Goal: Task Accomplishment & Management: Manage account settings

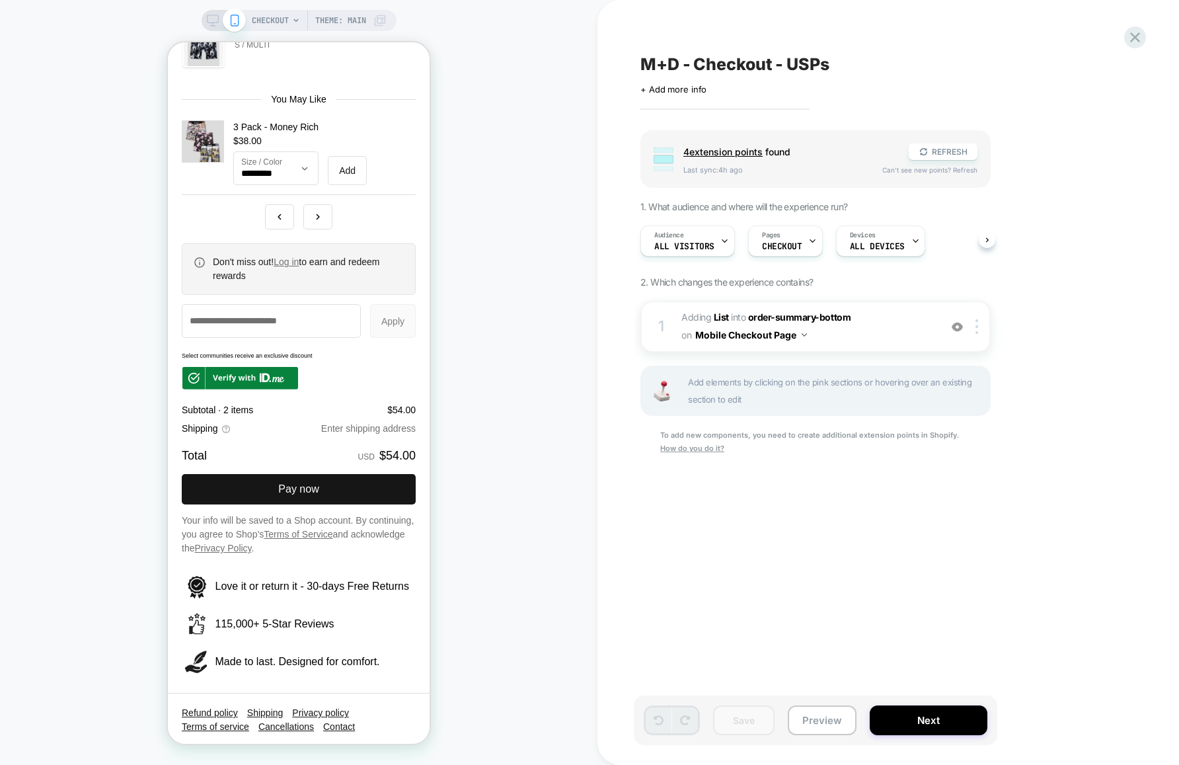
scroll to position [2115, 0]
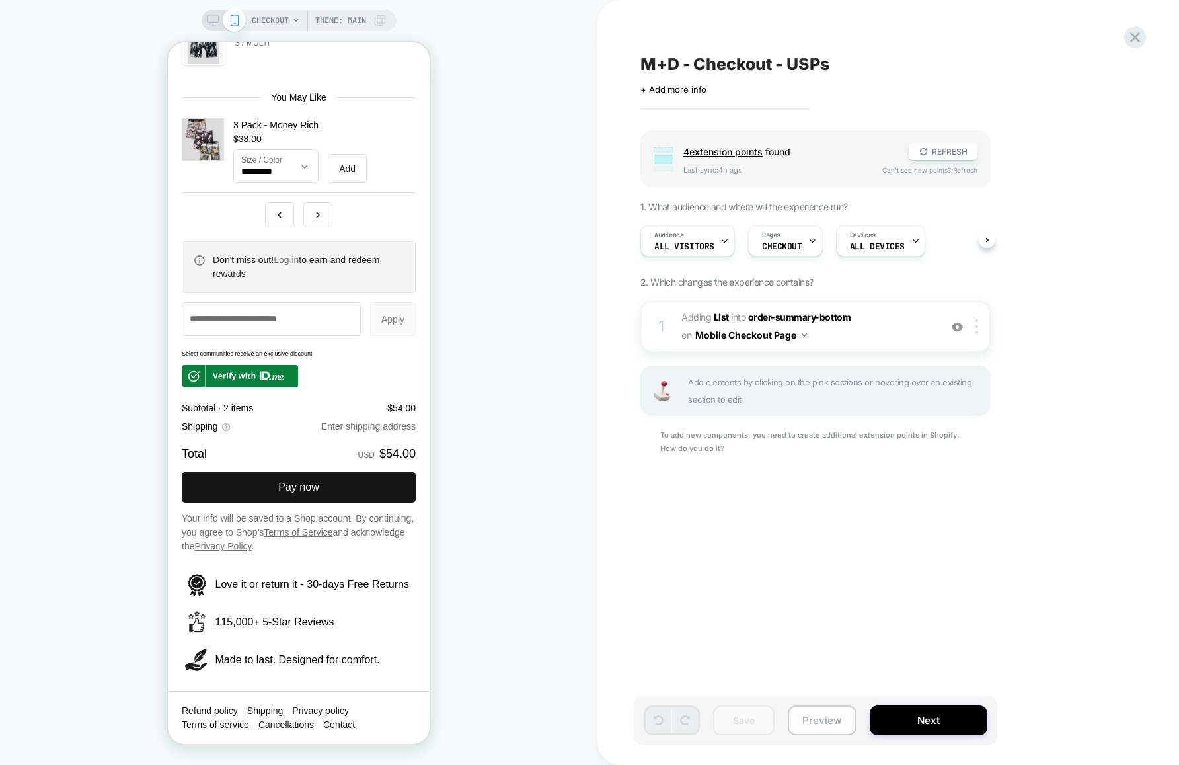
click at [825, 718] on button "Preview" at bounding box center [822, 720] width 69 height 30
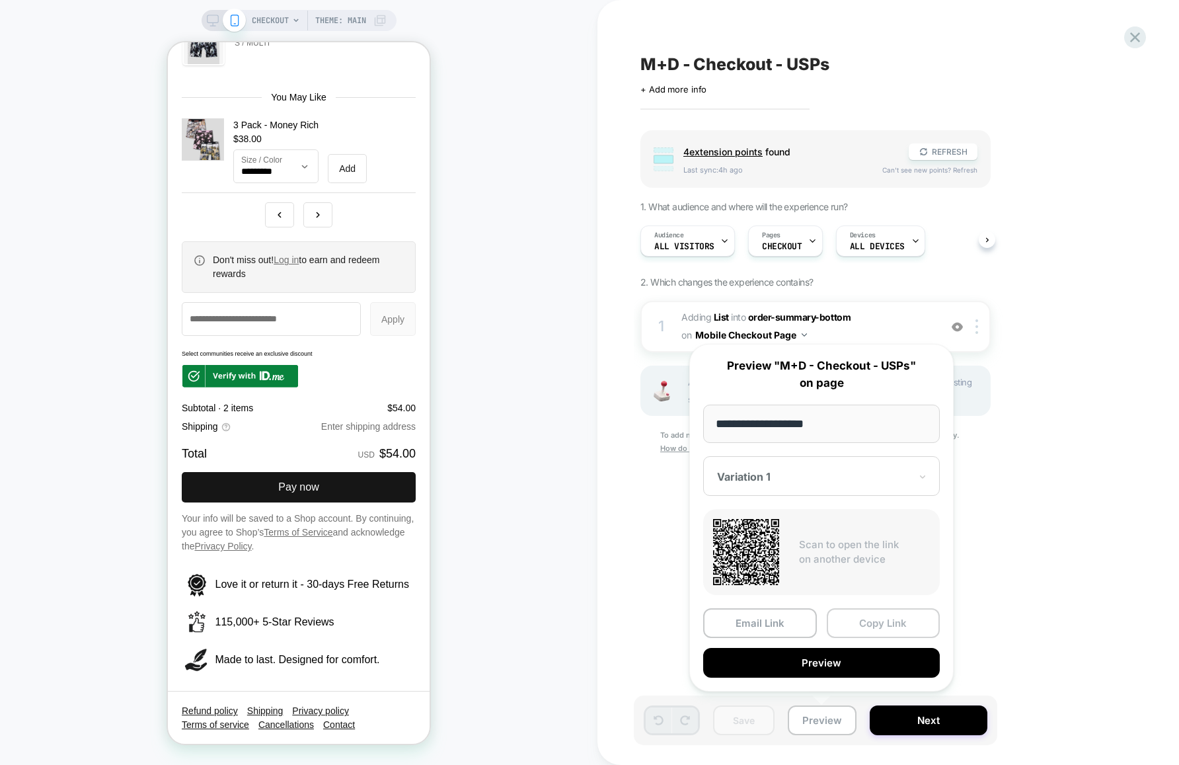
click at [862, 626] on button "Copy Link" at bounding box center [884, 623] width 114 height 30
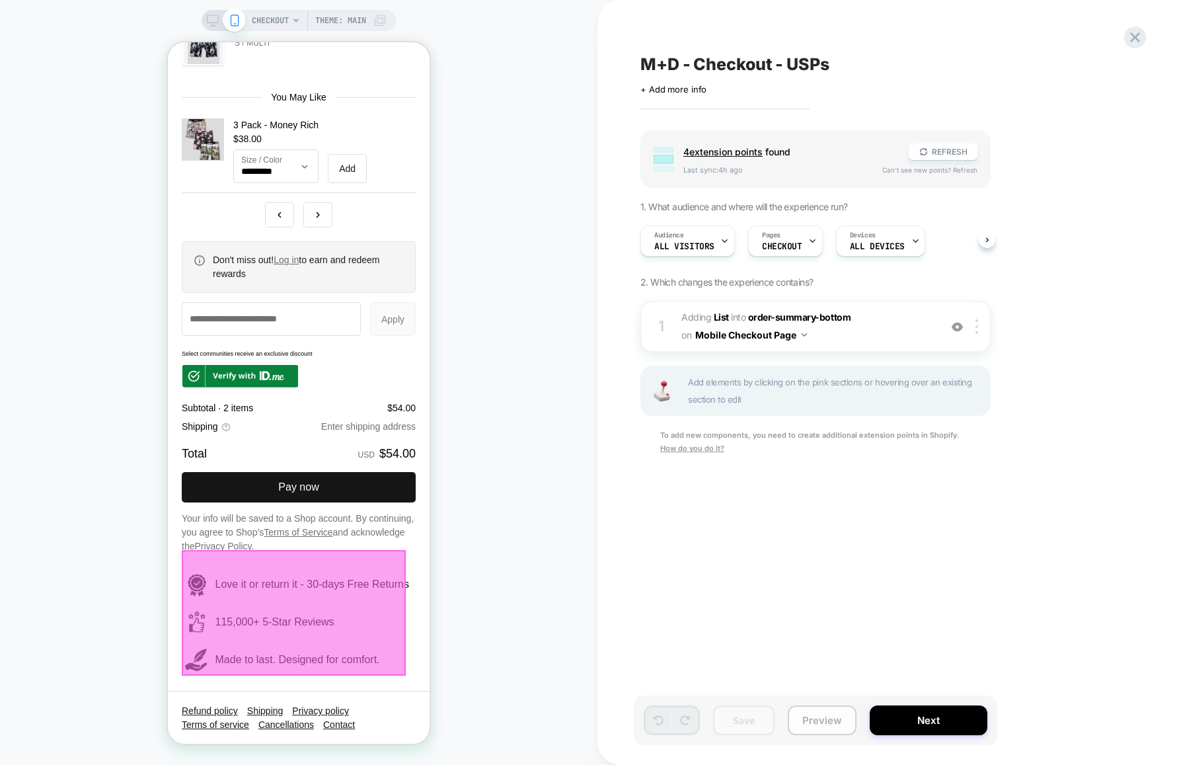
click at [840, 724] on button "Preview" at bounding box center [822, 720] width 69 height 30
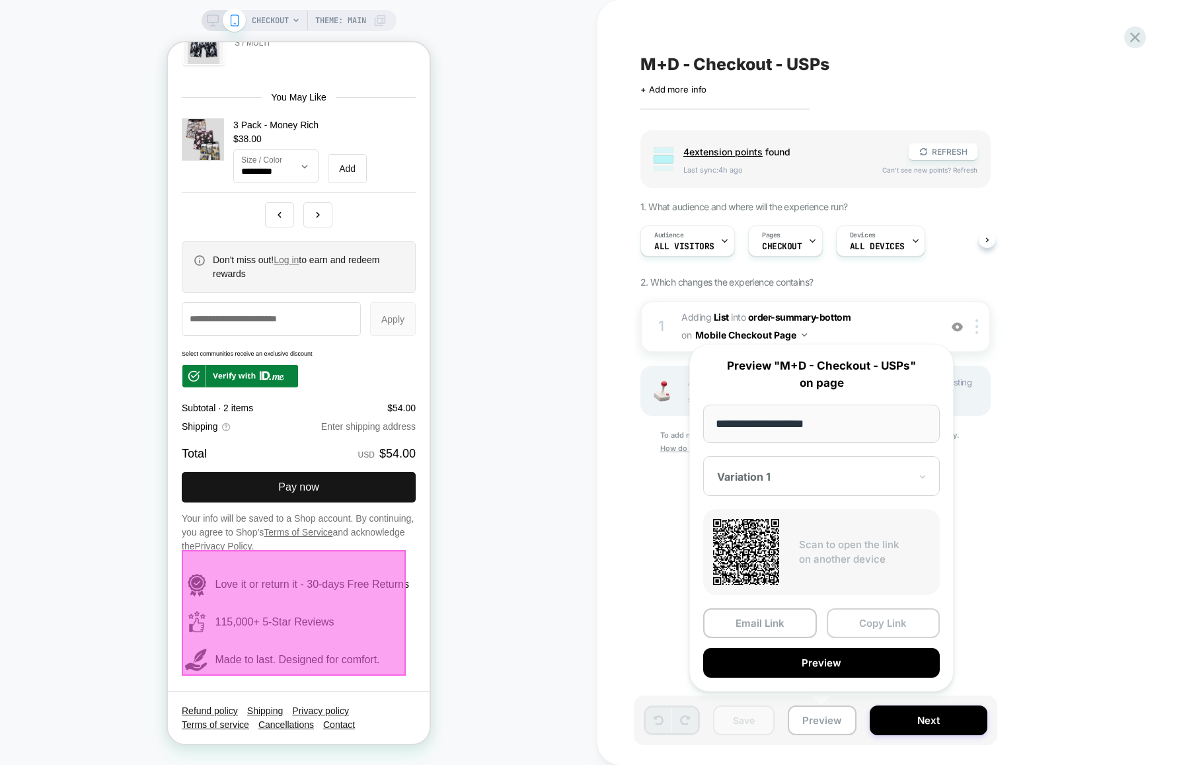
click at [876, 620] on button "Copy Link" at bounding box center [884, 623] width 114 height 30
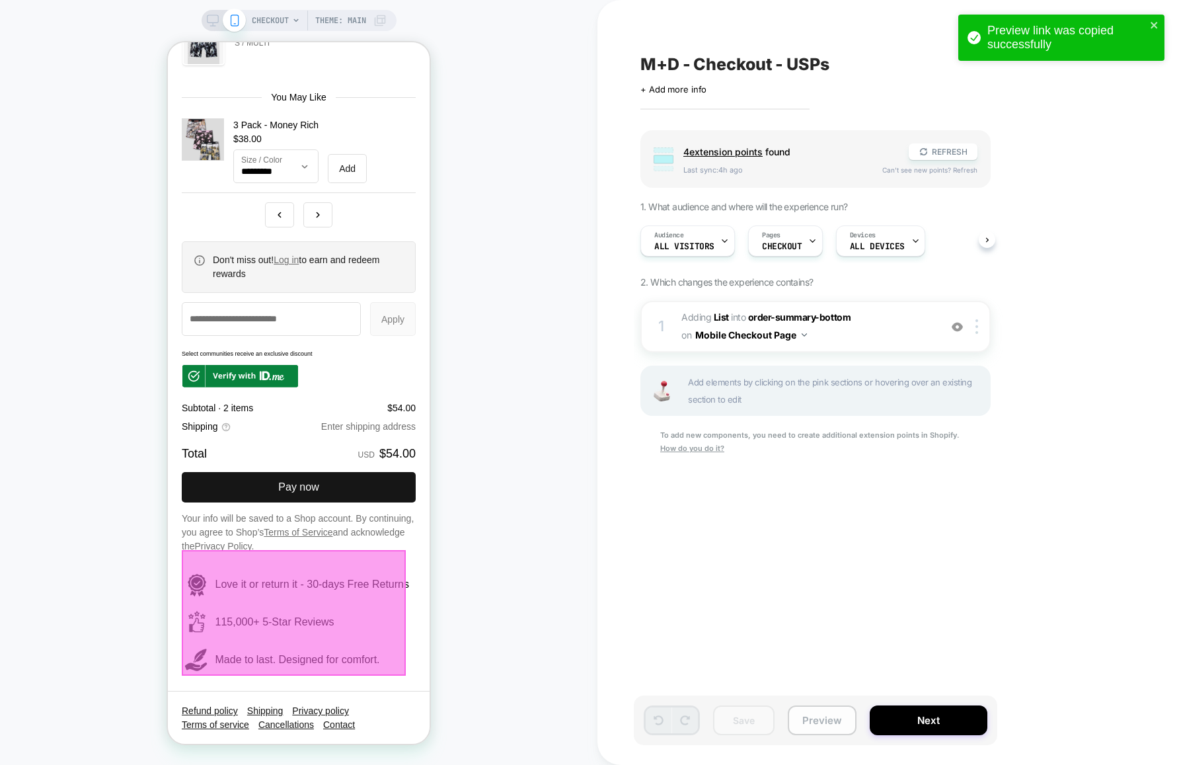
click at [825, 722] on button "Preview" at bounding box center [822, 720] width 69 height 30
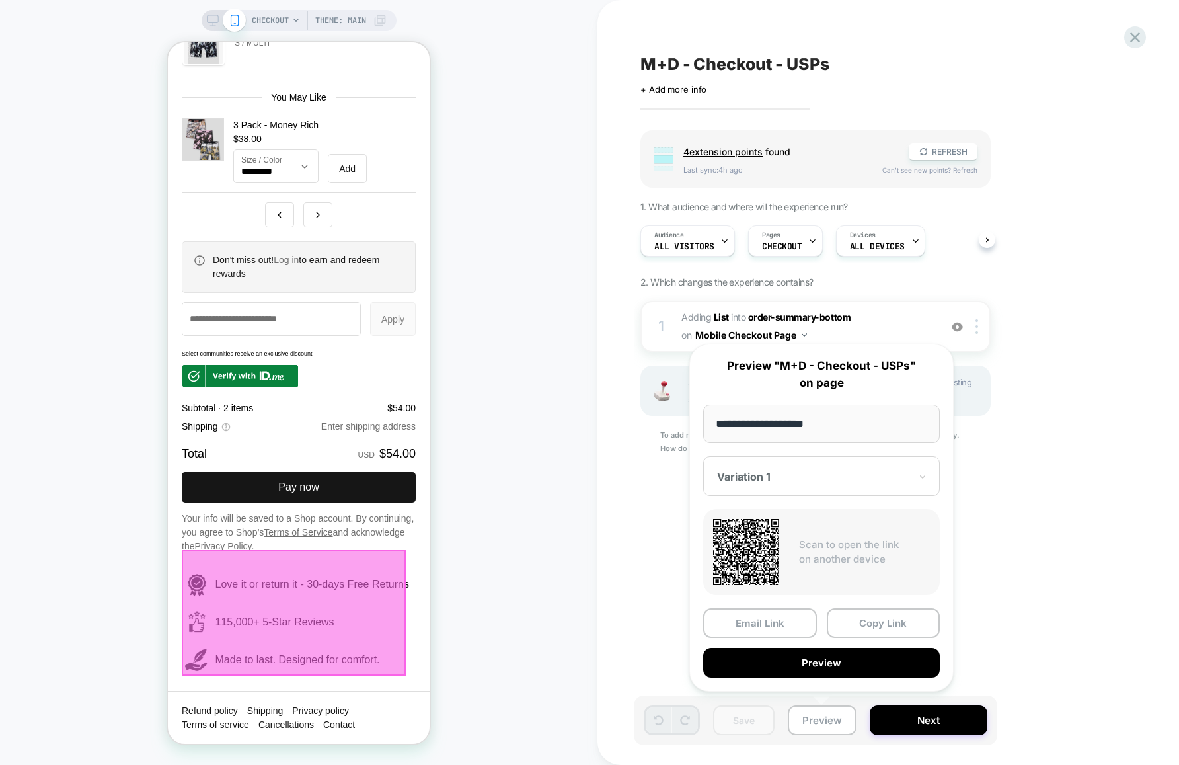
click at [1043, 431] on div "Group 4 extension point s found REFRESH Last sync: 4h ago Can't see new points?…" at bounding box center [881, 309] width 482 height 358
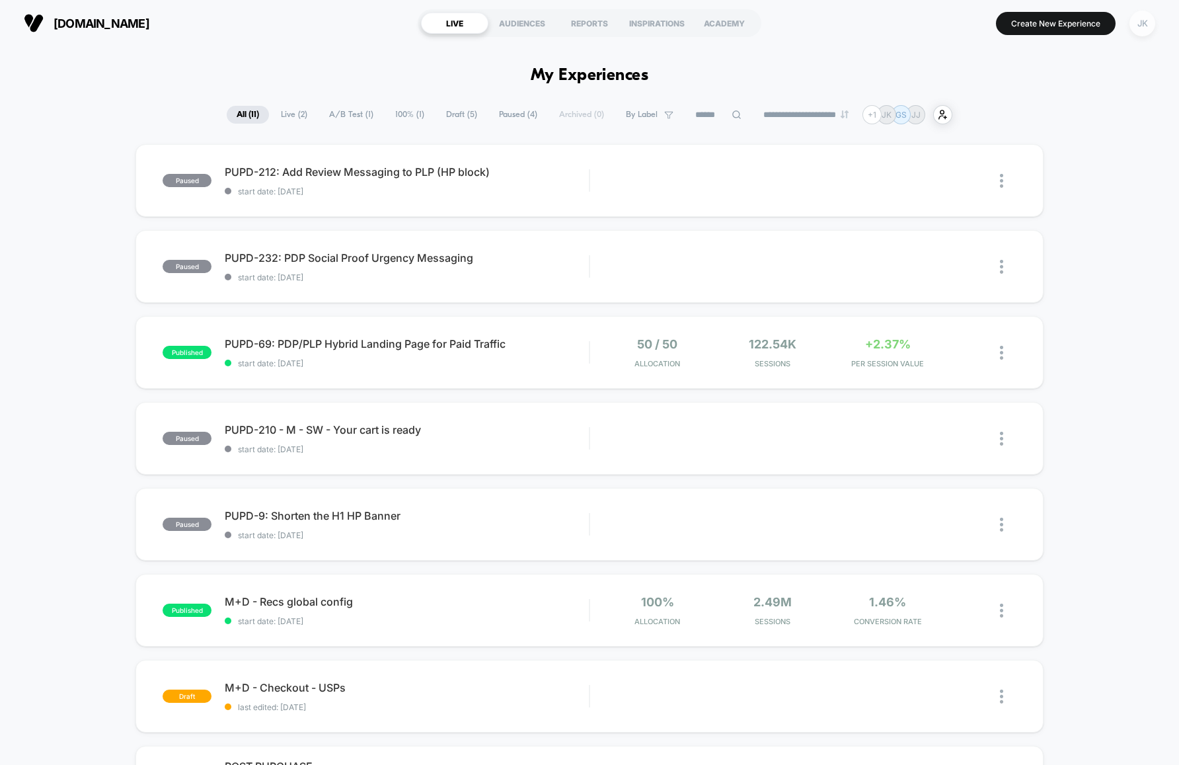
click at [1137, 21] on div "JK" at bounding box center [1142, 24] width 26 height 26
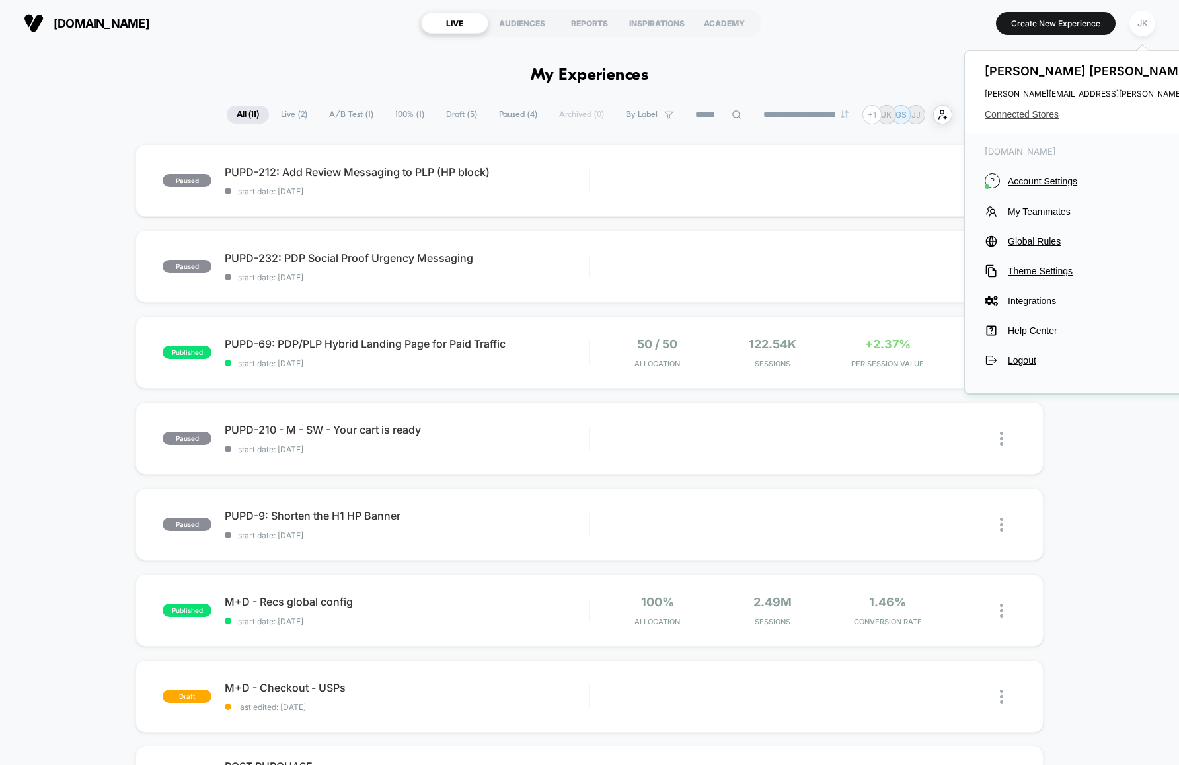
click at [1034, 112] on span "Connected Stores" at bounding box center [1116, 114] width 262 height 11
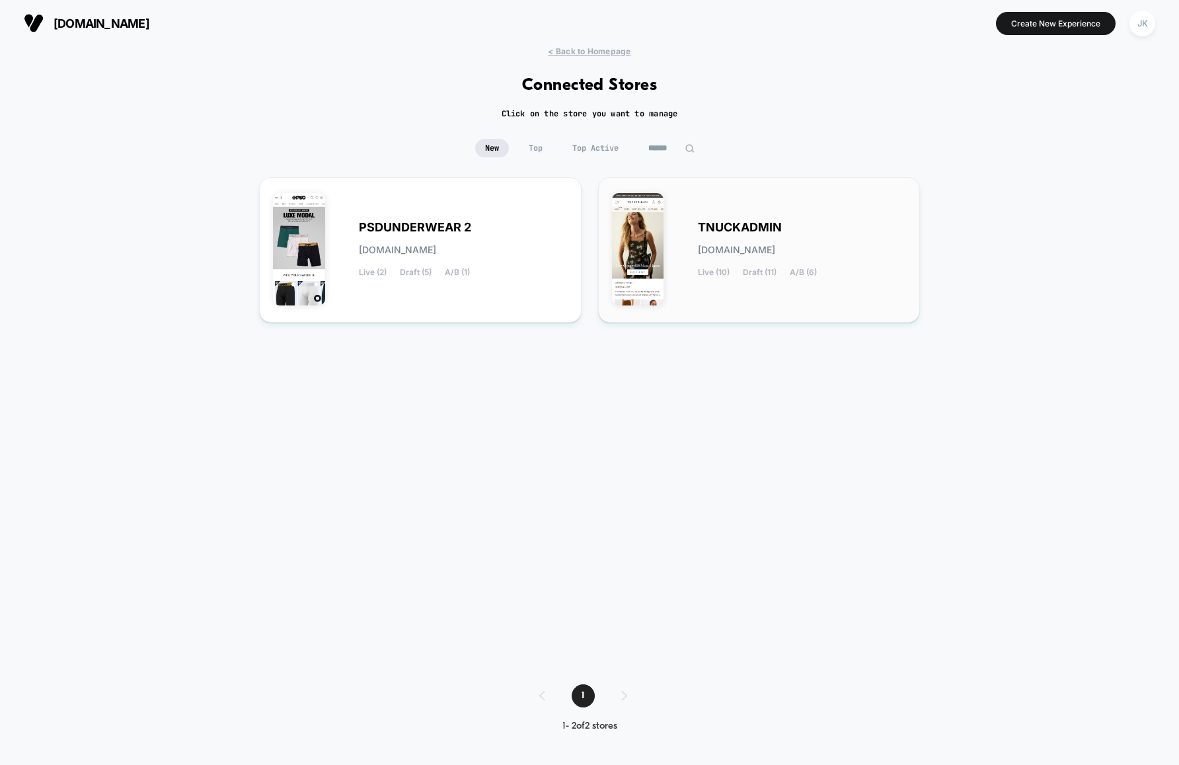
click at [830, 260] on div "TNUCKADMIN [DOMAIN_NAME] Live (10) Draft (11) A/B (6)" at bounding box center [802, 250] width 209 height 54
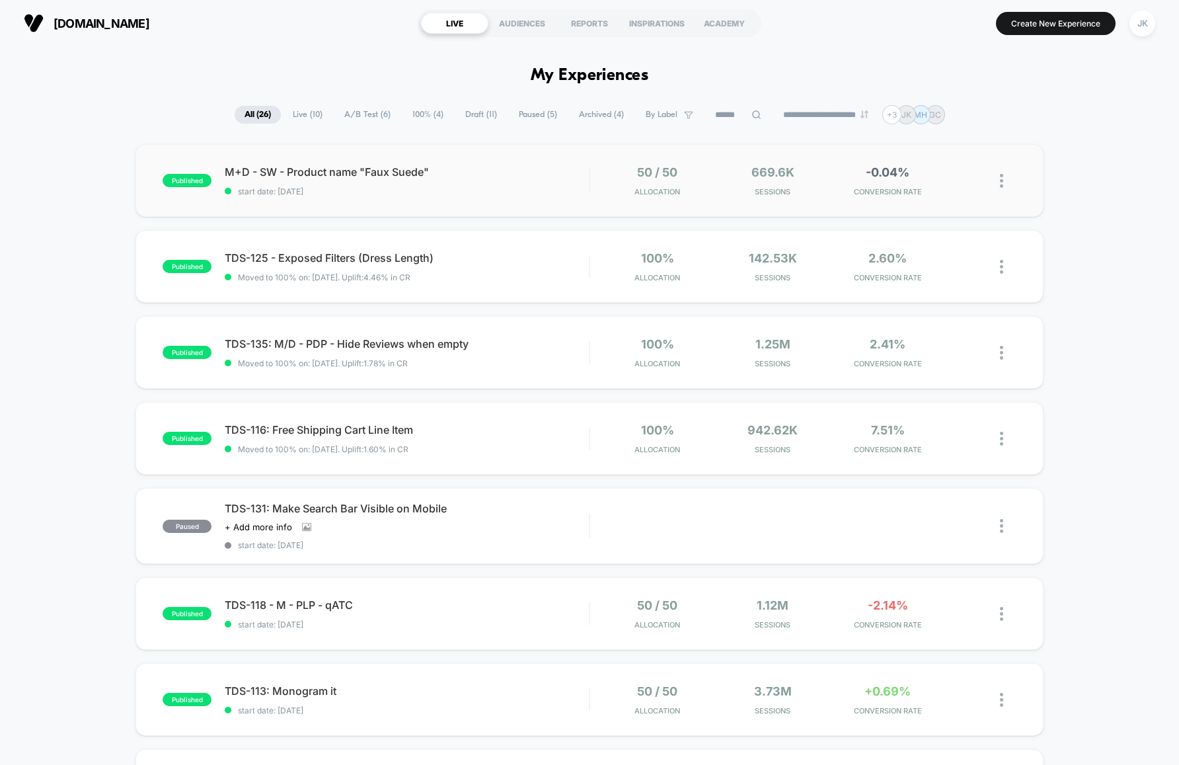
click at [484, 204] on div "published M+D - SW - Product name "Faux Suede" start date: [DATE] 50 / 50 Alloc…" at bounding box center [589, 180] width 908 height 73
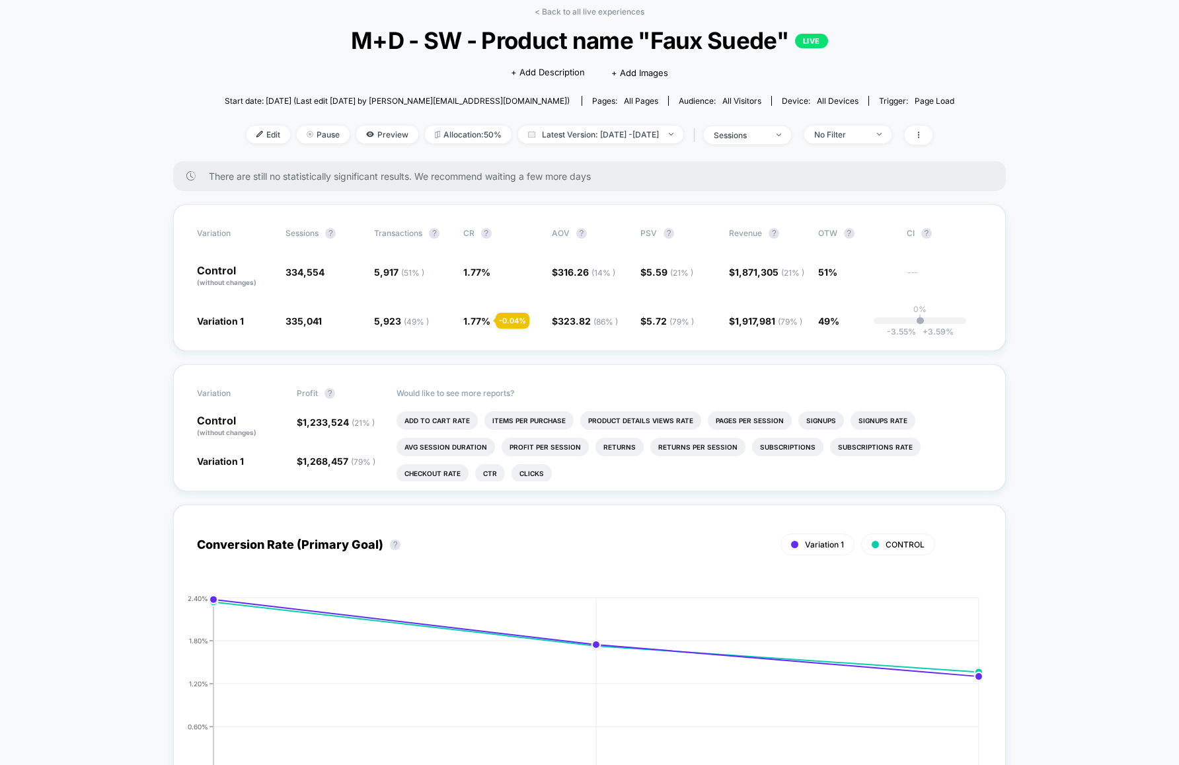
scroll to position [71, 0]
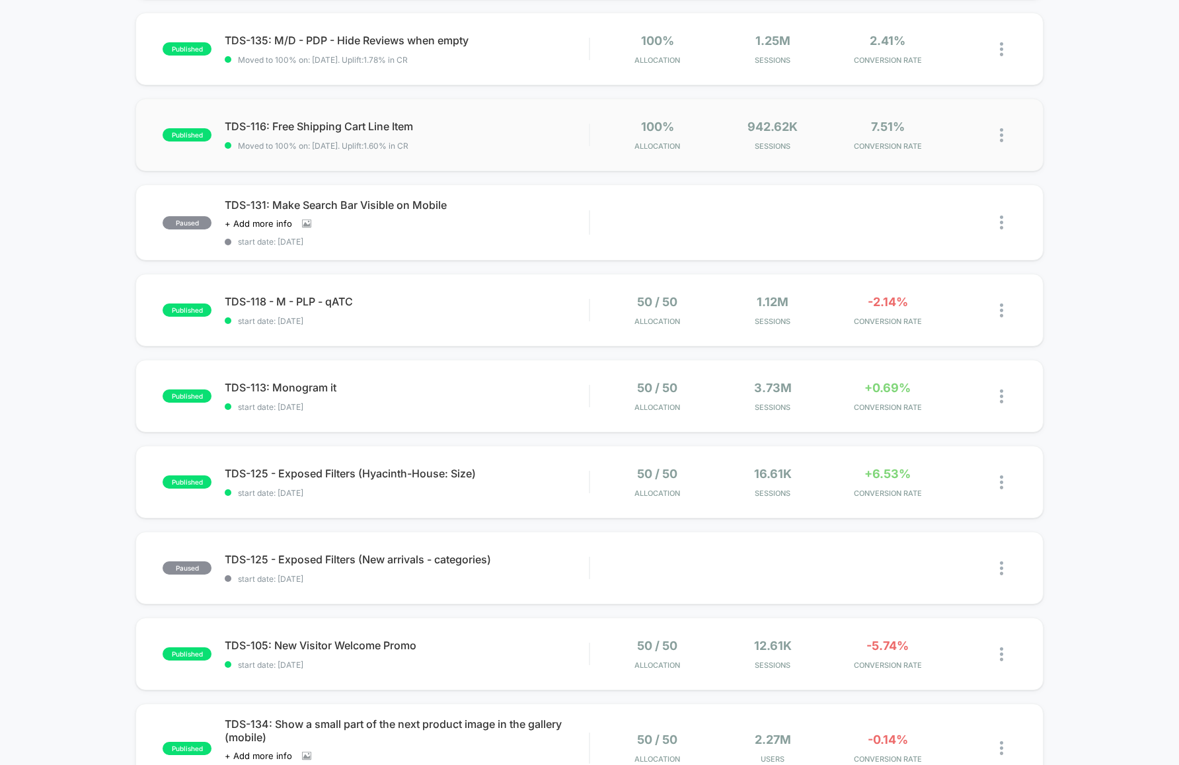
scroll to position [364, 0]
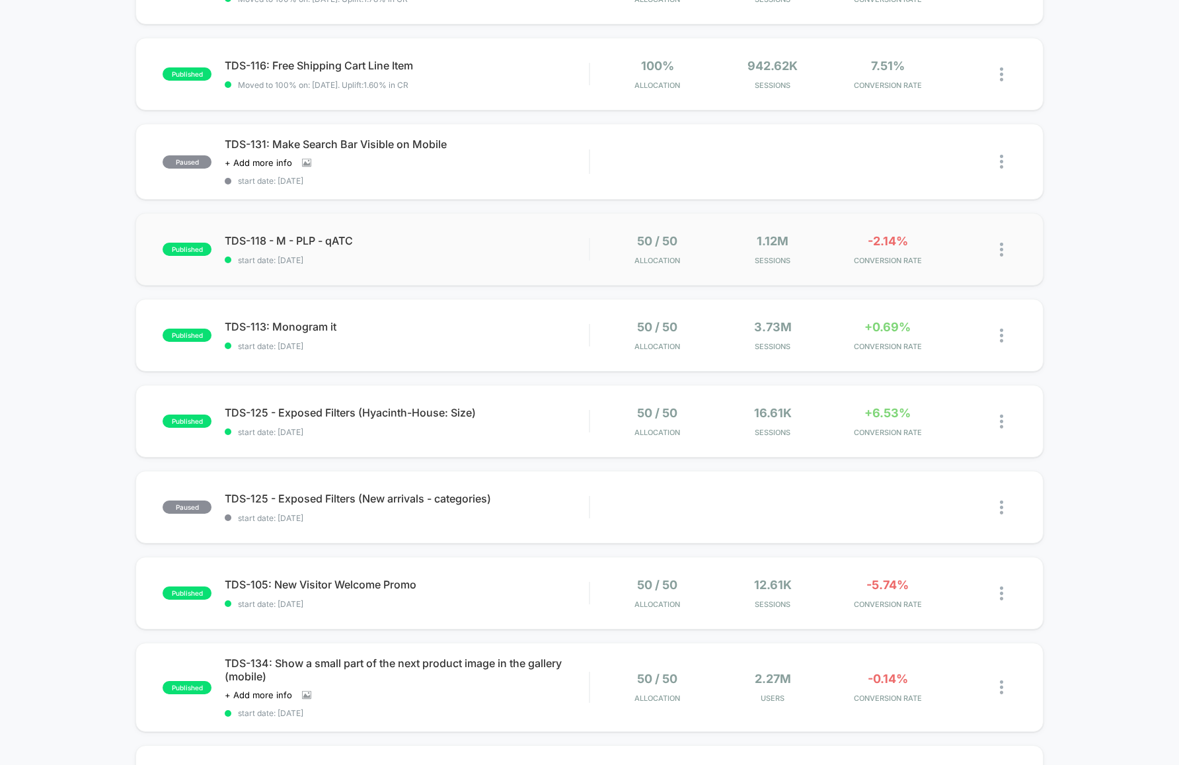
click at [454, 274] on div "published TDS-118 - M - PLP - qATC start date: [DATE] 50 / 50 Allocation 1.12M …" at bounding box center [589, 249] width 908 height 73
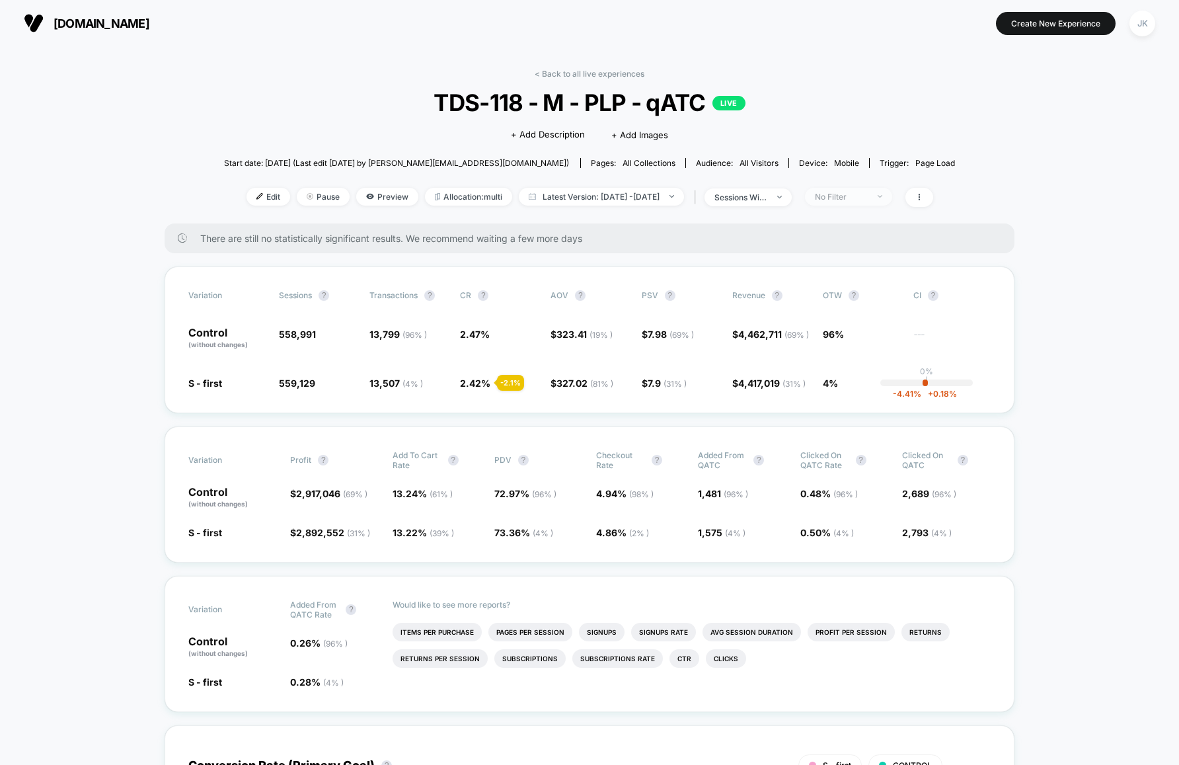
click at [868, 197] on div "No Filter" at bounding box center [841, 197] width 53 height 10
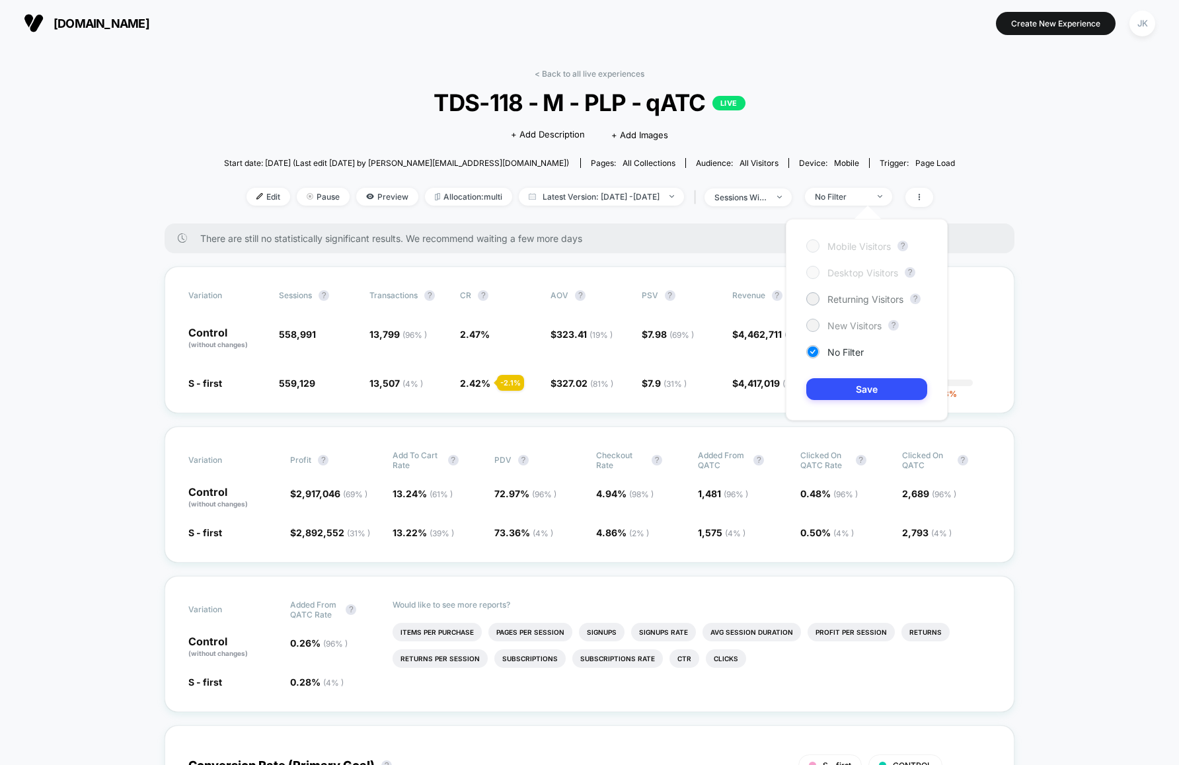
click at [852, 329] on span "New Visitors" at bounding box center [854, 325] width 54 height 11
click at [873, 391] on button "Save" at bounding box center [866, 389] width 121 height 22
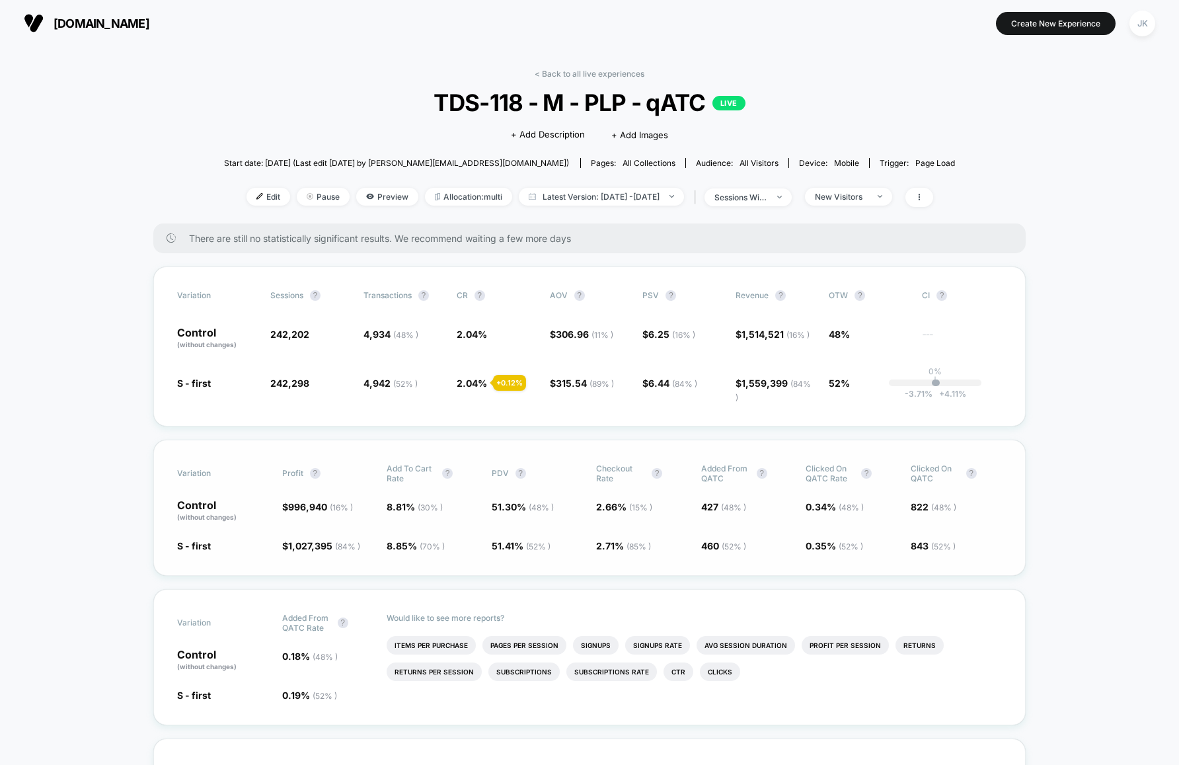
scroll to position [3, 0]
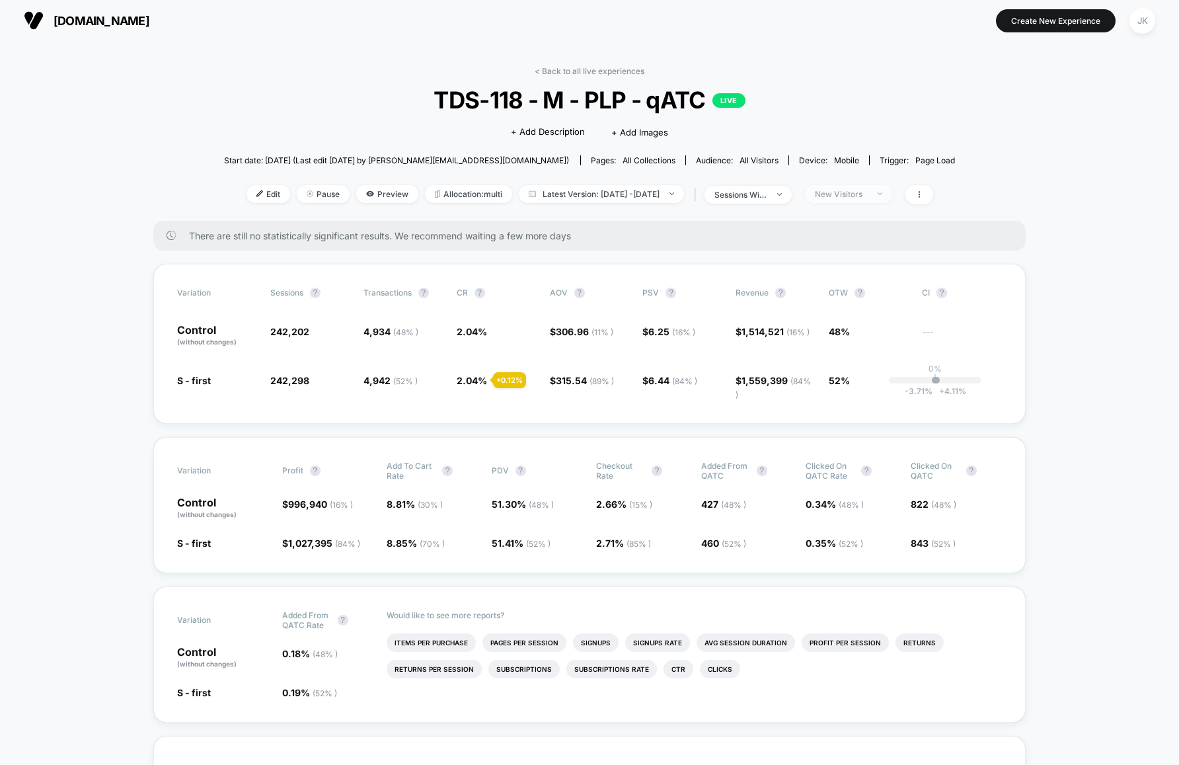
click at [868, 189] on div "New Visitors" at bounding box center [841, 194] width 53 height 10
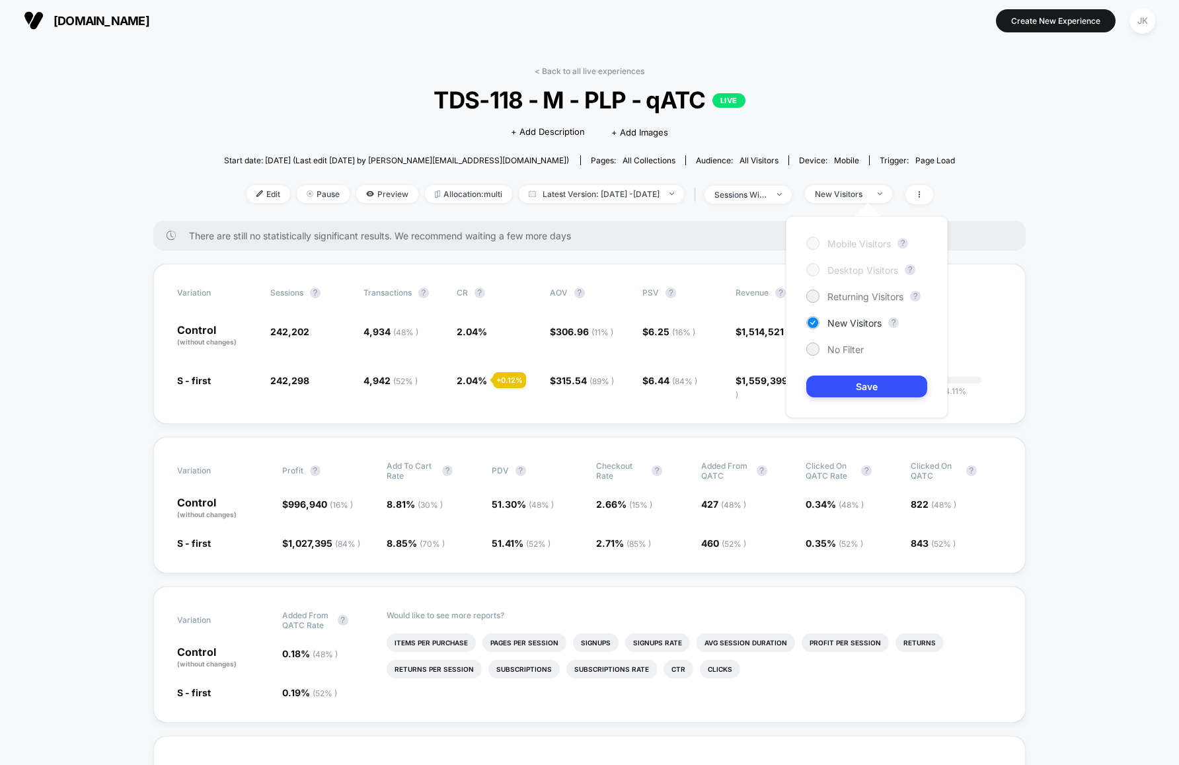
click at [842, 287] on div "Mobile Visitors ? Desktop Visitors ? Returning Visitors ? New Visitors ? No Fil…" at bounding box center [867, 317] width 162 height 202
click at [842, 292] on span "Returning Visitors" at bounding box center [865, 296] width 76 height 11
click at [873, 377] on button "Save" at bounding box center [866, 386] width 121 height 22
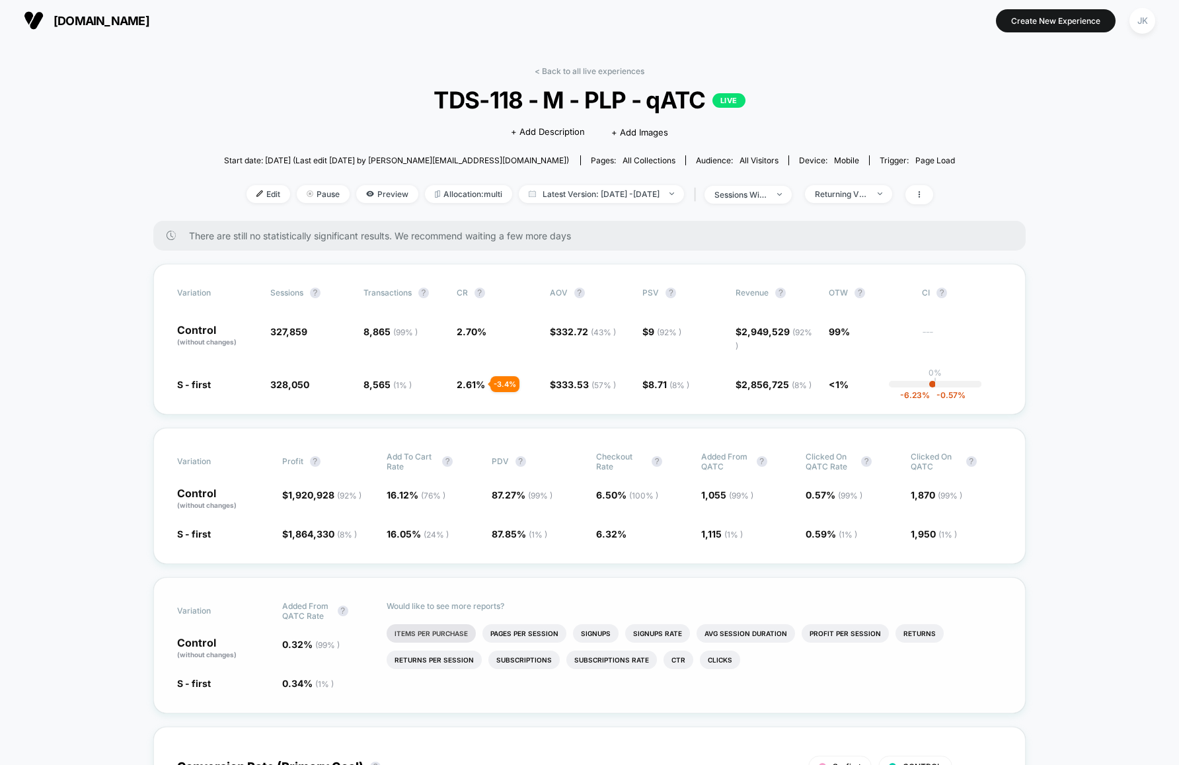
click at [436, 631] on li "Items Per Purchase" at bounding box center [431, 633] width 89 height 19
click at [861, 176] on div "< Back to all live experiences TDS-118 - M - PLP - qATC LIVE Click to edit expe…" at bounding box center [590, 143] width 732 height 155
click at [855, 196] on div "Returning Visitors" at bounding box center [841, 194] width 53 height 10
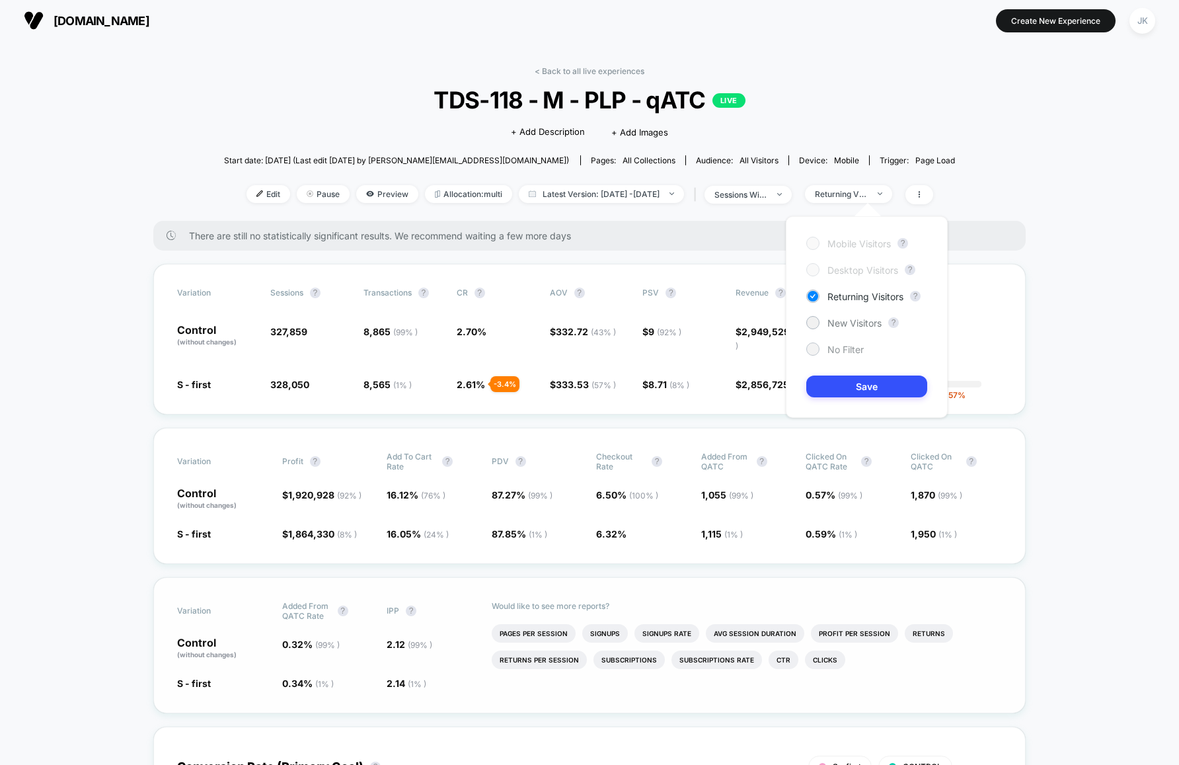
click at [843, 353] on span "No Filter" at bounding box center [845, 349] width 36 height 11
click at [849, 387] on button "Save" at bounding box center [866, 386] width 121 height 22
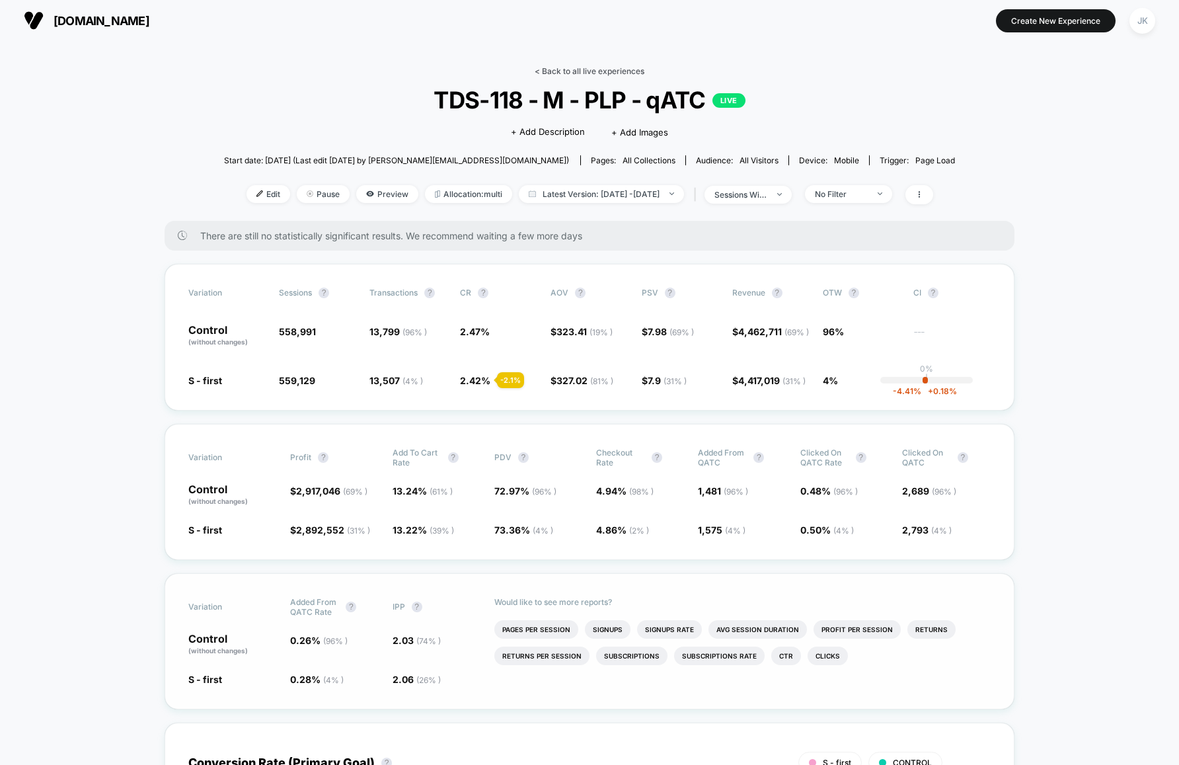
click at [552, 71] on link "< Back to all live experiences" at bounding box center [590, 71] width 110 height 10
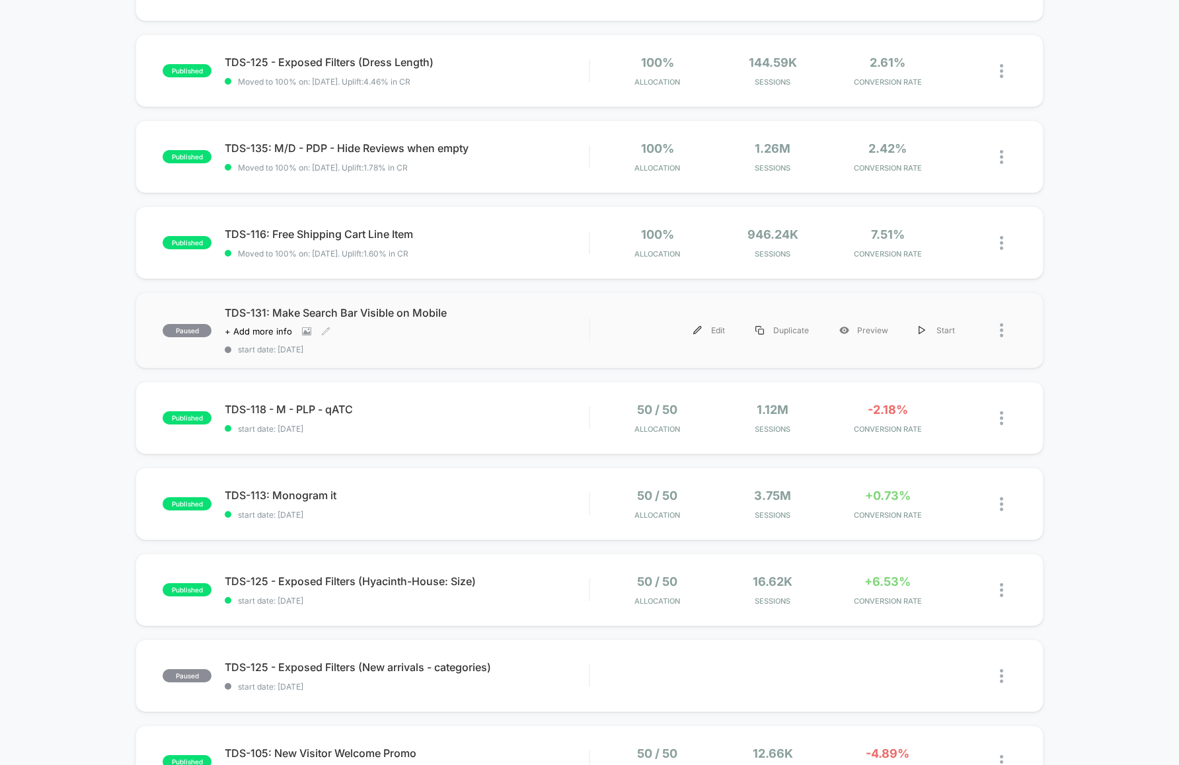
scroll to position [242, 0]
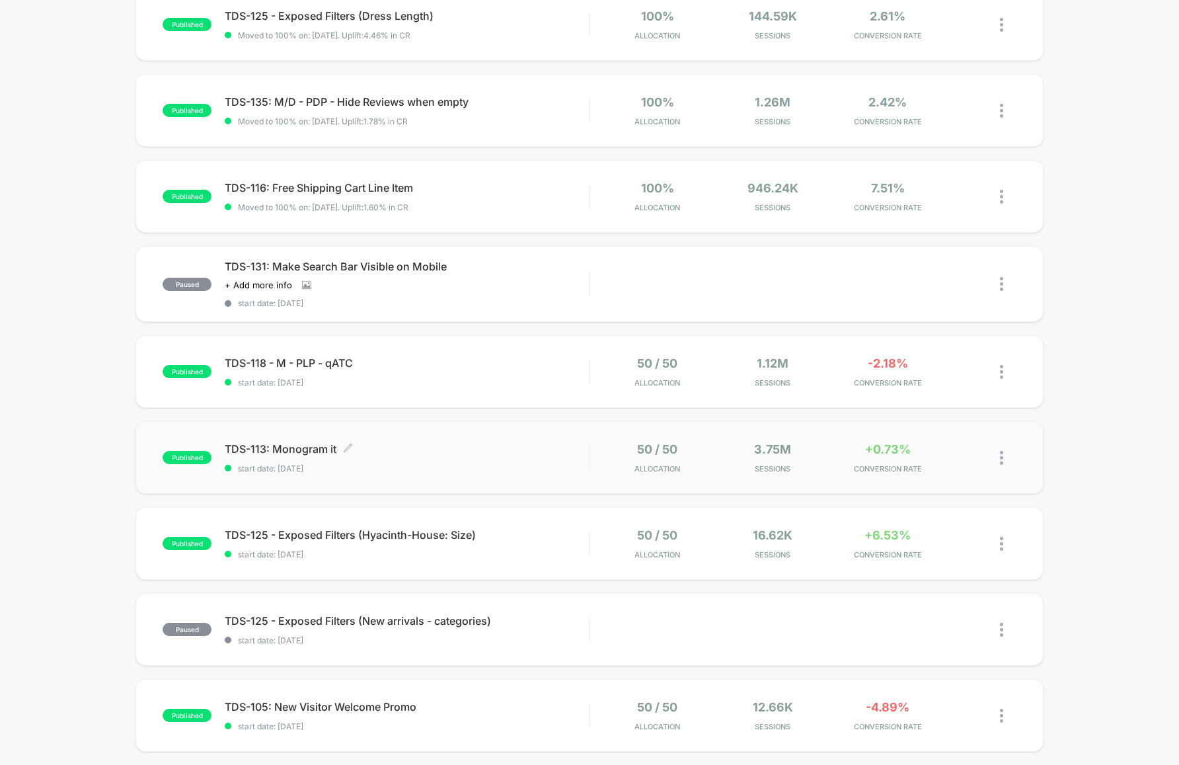
click at [483, 464] on span "start date: [DATE]" at bounding box center [407, 468] width 364 height 10
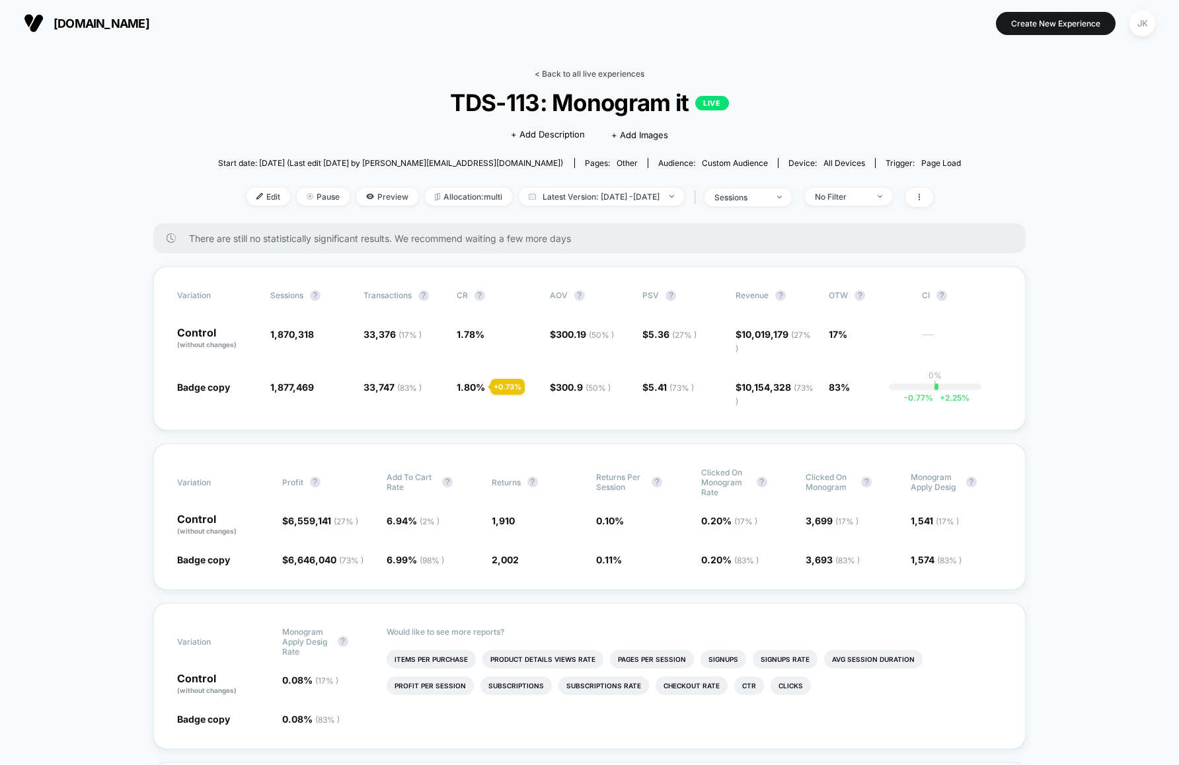
click at [603, 74] on link "< Back to all live experiences" at bounding box center [590, 74] width 110 height 10
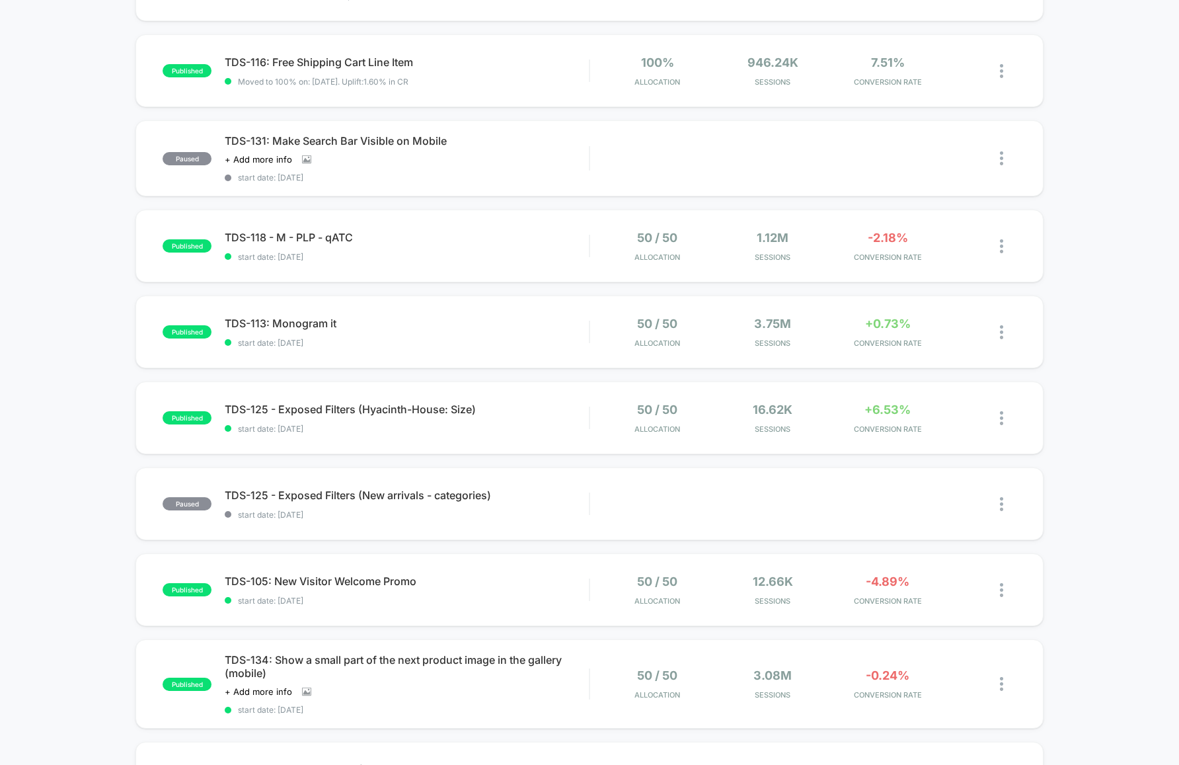
scroll to position [428, 0]
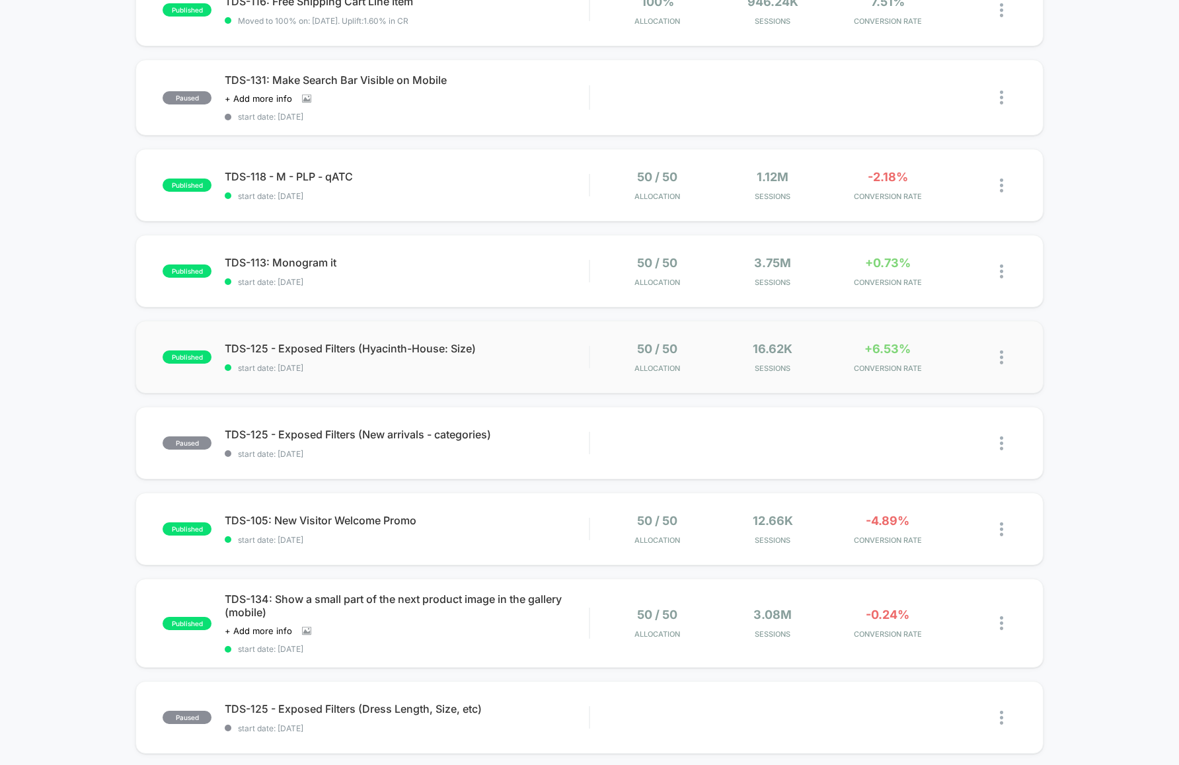
click at [537, 377] on div "published TDS-125 - Exposed Filters (Hyacinth-House: Size) start date: [DATE] 5…" at bounding box center [589, 357] width 908 height 73
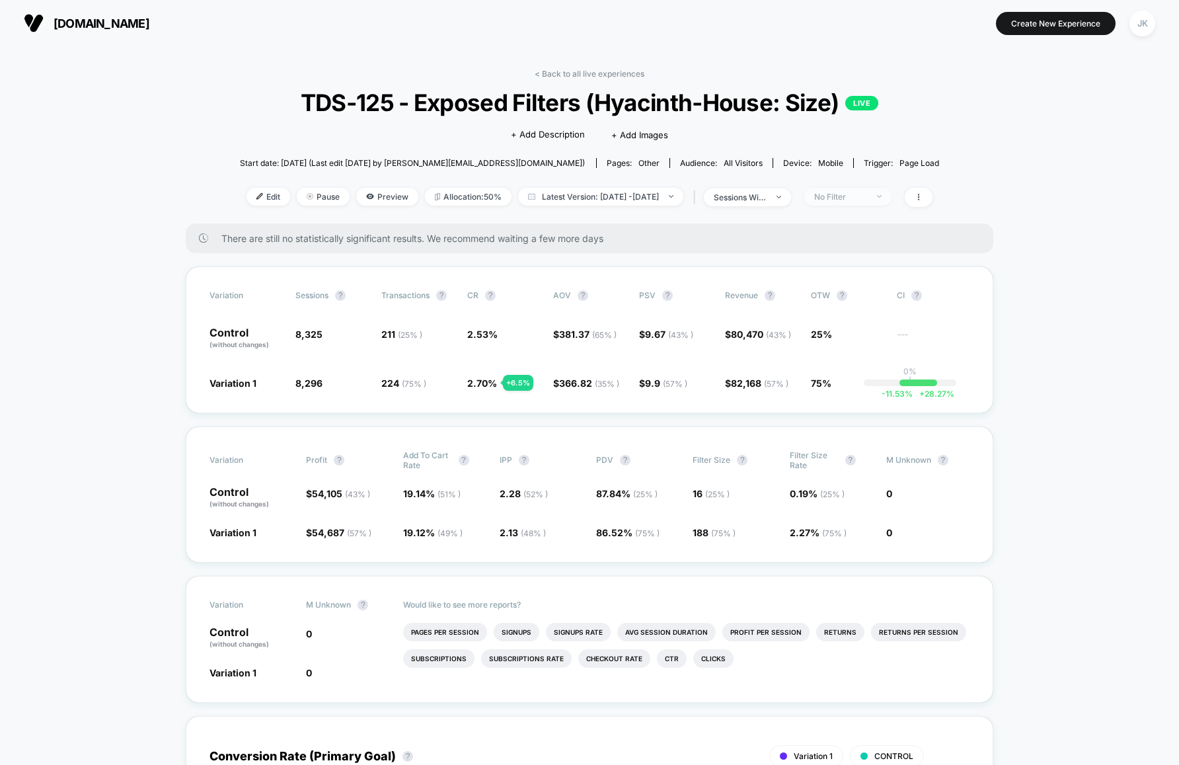
click at [849, 192] on div "No Filter" at bounding box center [840, 197] width 53 height 10
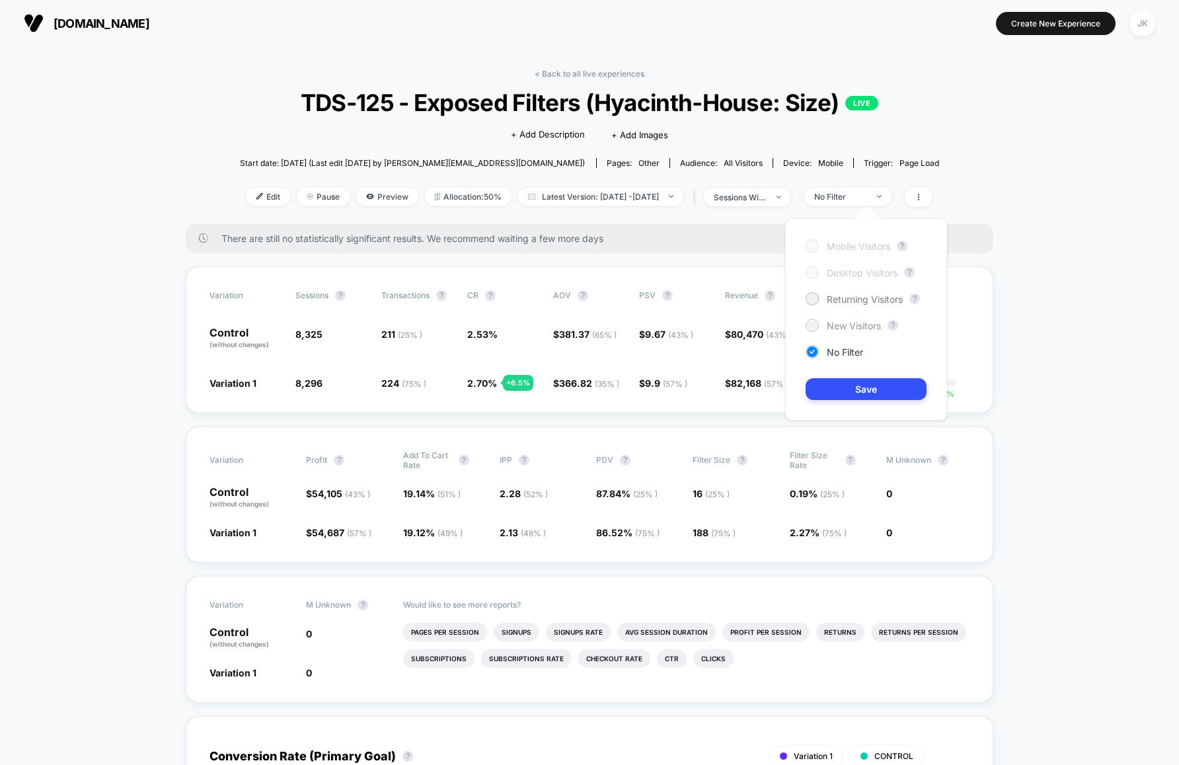
click at [853, 326] on span "New Visitors" at bounding box center [854, 325] width 54 height 11
click at [868, 392] on button "Save" at bounding box center [866, 389] width 121 height 22
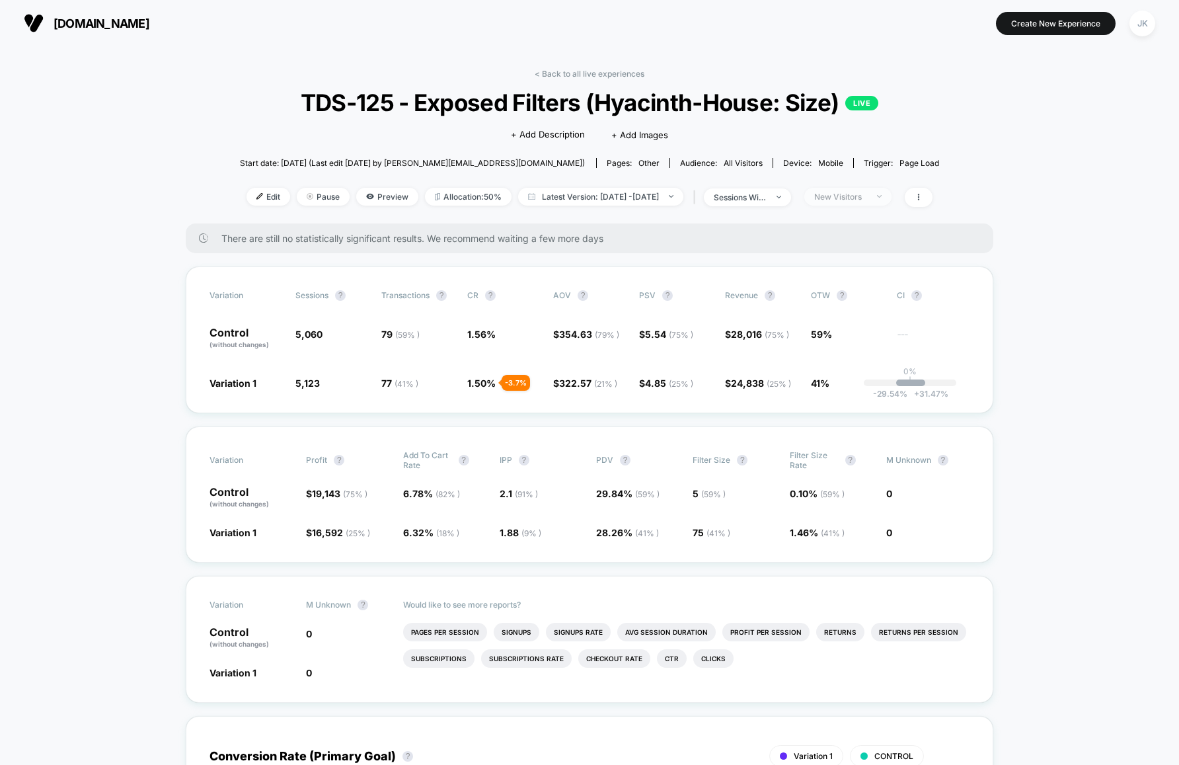
click at [866, 197] on div "New Visitors" at bounding box center [840, 197] width 53 height 10
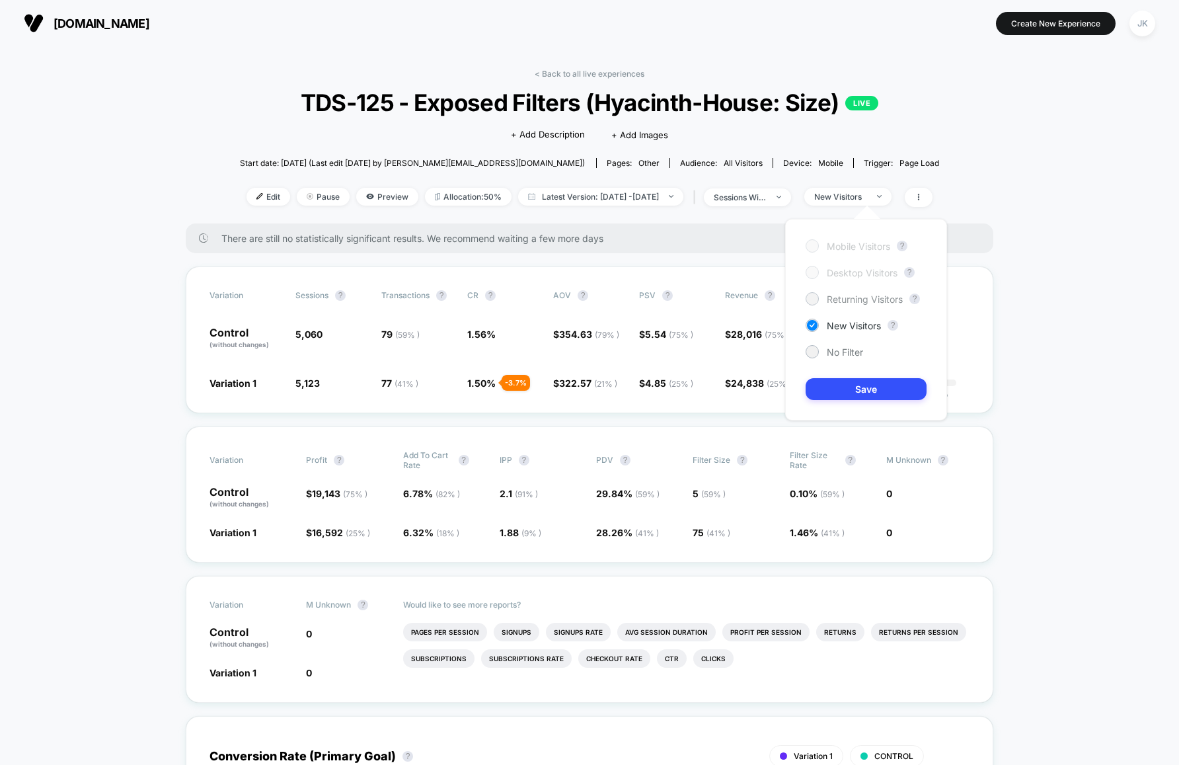
click at [837, 297] on span "Returning Visitors" at bounding box center [865, 298] width 76 height 11
click at [844, 389] on button "Save" at bounding box center [866, 389] width 121 height 22
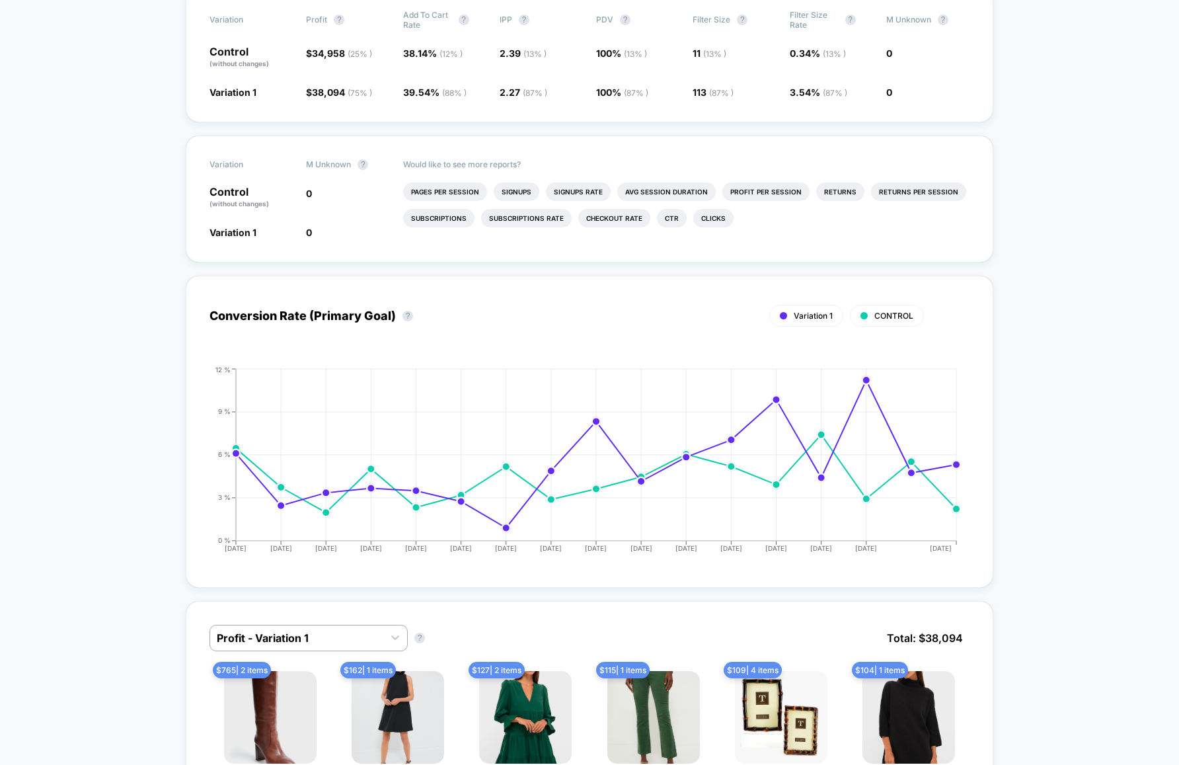
scroll to position [12, 0]
